Goal: Transaction & Acquisition: Purchase product/service

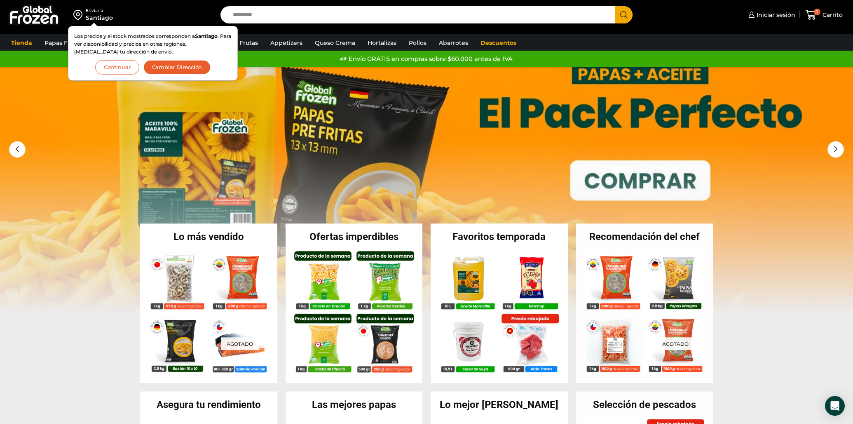
click at [123, 66] on button "Continuar" at bounding box center [117, 67] width 44 height 14
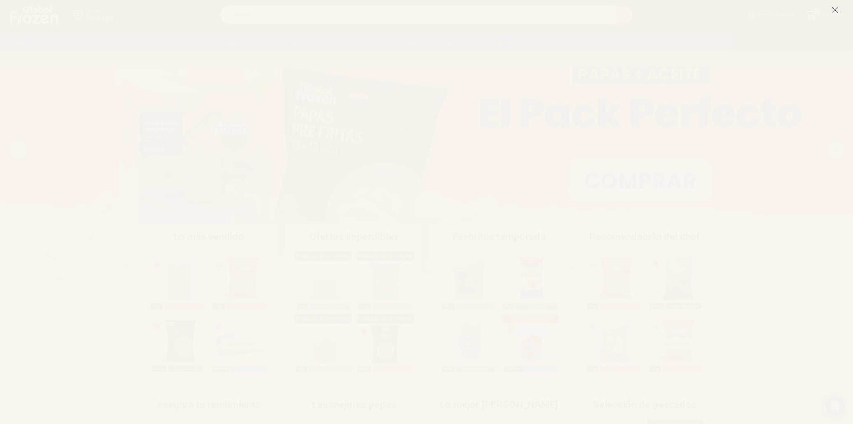
click at [835, 7] on icon at bounding box center [834, 9] width 7 height 7
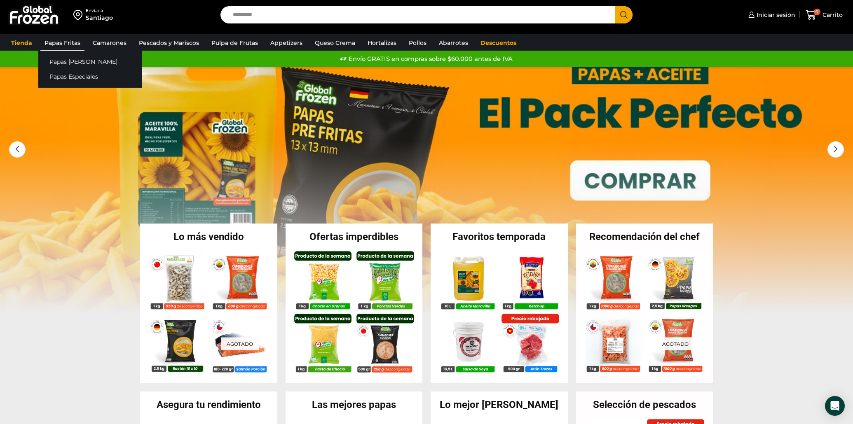
click at [70, 42] on link "Papas Fritas" at bounding box center [62, 43] width 44 height 16
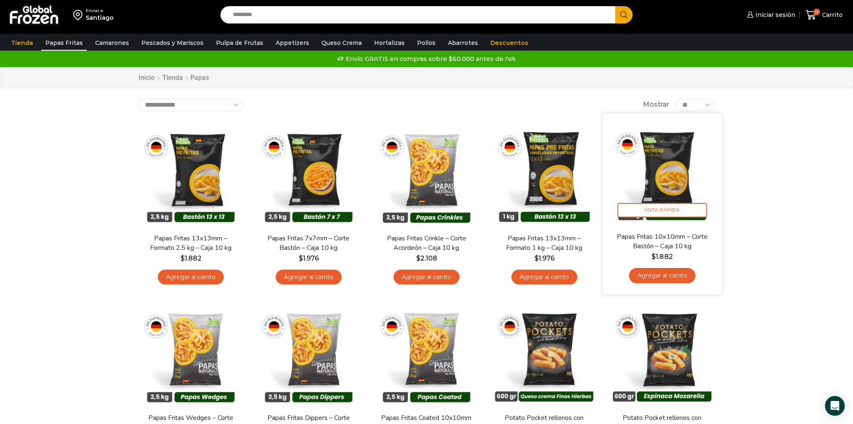
click at [661, 173] on img at bounding box center [662, 172] width 106 height 106
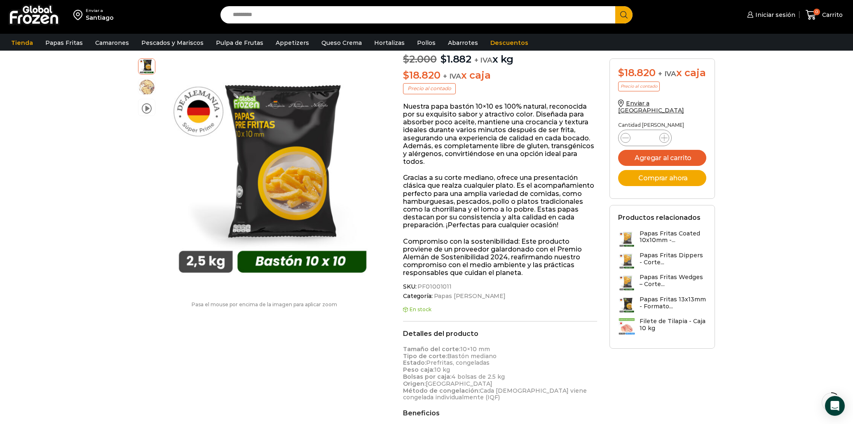
scroll to position [96, 0]
